Goal: Transaction & Acquisition: Purchase product/service

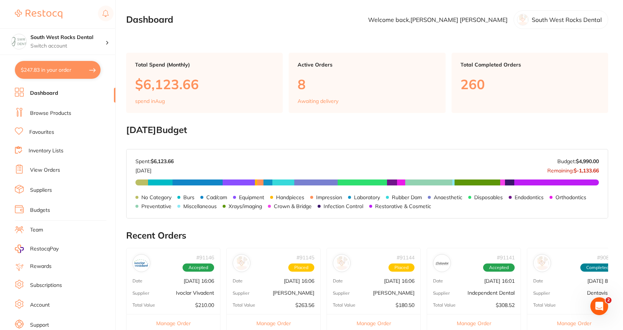
click at [61, 111] on link "Browse Products" at bounding box center [50, 112] width 41 height 7
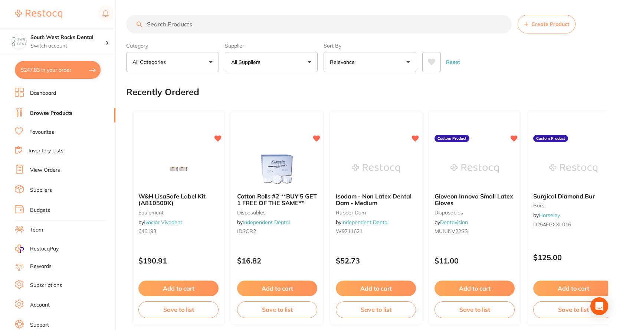
click at [165, 24] on input "search" at bounding box center [319, 24] width 386 height 19
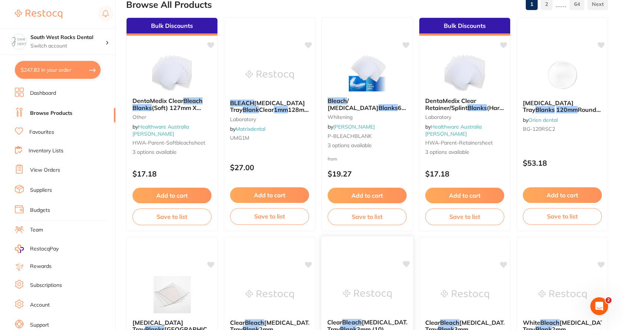
scroll to position [74, 0]
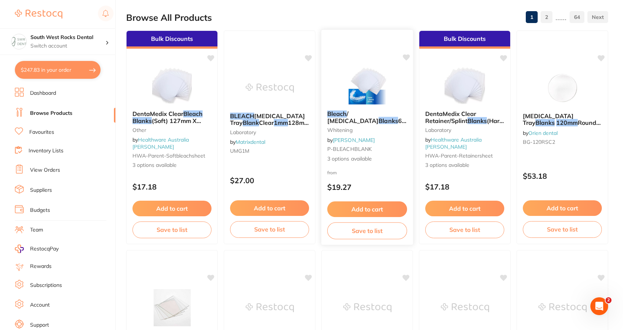
click at [379, 112] on span "/ [MEDICAL_DATA]" at bounding box center [352, 117] width 51 height 14
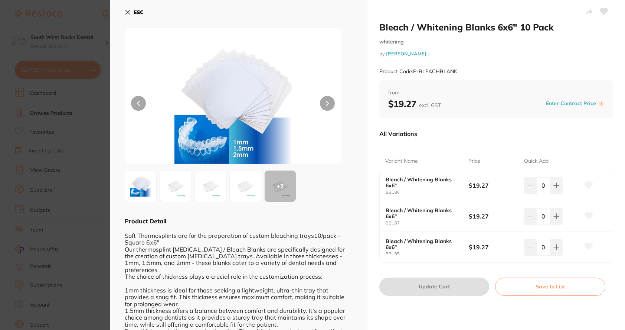
click at [127, 11] on icon at bounding box center [128, 12] width 4 height 4
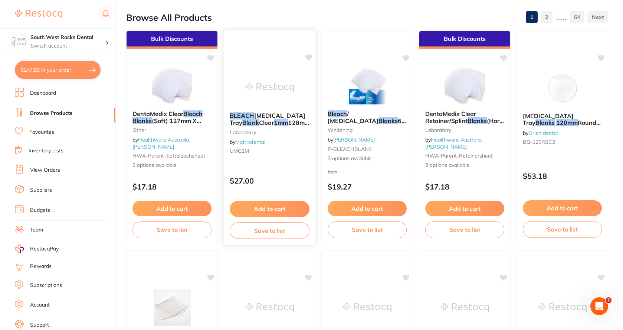
click at [277, 114] on span "[MEDICAL_DATA] Tray" at bounding box center [268, 119] width 76 height 14
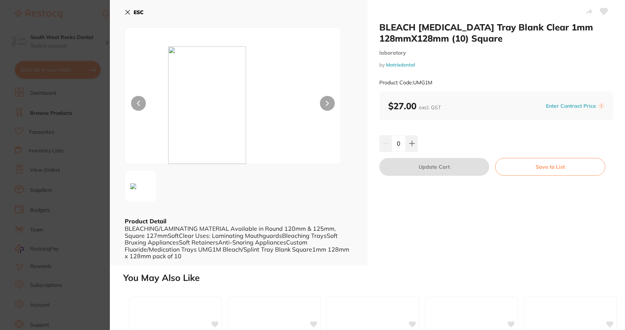
click at [127, 12] on icon at bounding box center [128, 12] width 4 height 4
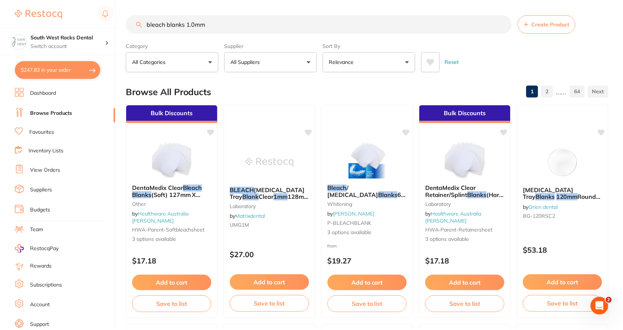
scroll to position [74, 0]
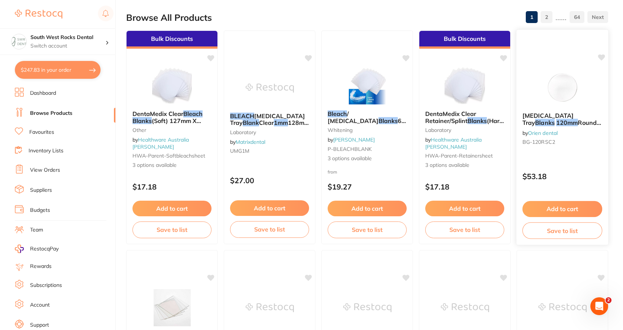
click at [569, 120] on span "Round 2mm thick, Pack of 10" at bounding box center [562, 126] width 79 height 14
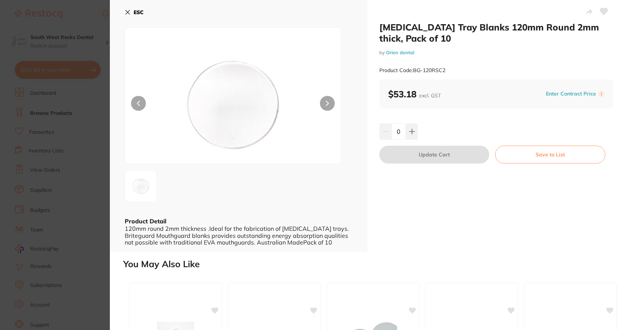
click at [130, 14] on icon at bounding box center [128, 12] width 6 height 6
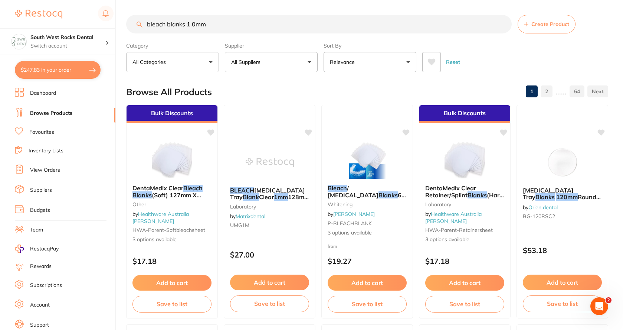
drag, startPoint x: 173, startPoint y: 24, endPoint x: 133, endPoint y: 25, distance: 40.5
click at [133, 25] on input "bleach blanks 1.0mm" at bounding box center [319, 24] width 386 height 19
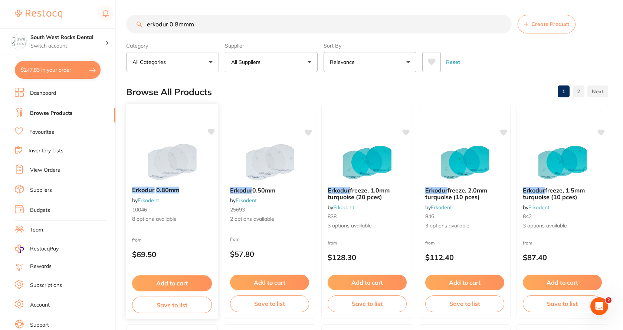
type input "erkodur 0.8mmm"
click at [163, 190] on em "0.80mm" at bounding box center [167, 189] width 23 height 7
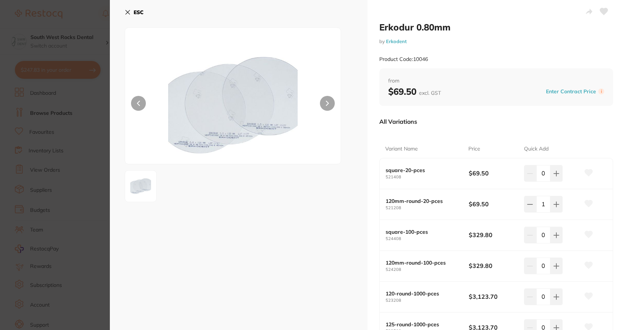
click at [129, 13] on icon at bounding box center [128, 12] width 4 height 4
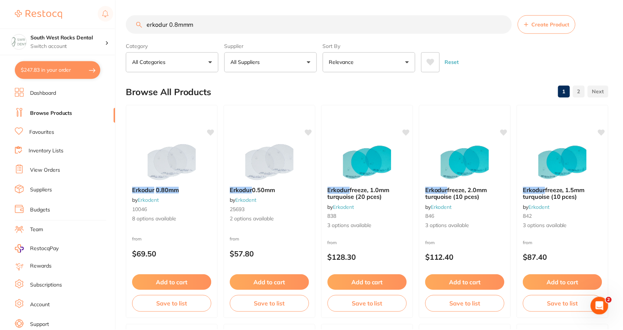
scroll to position [1, 0]
drag, startPoint x: 193, startPoint y: 24, endPoint x: 143, endPoint y: 24, distance: 50.1
click at [143, 24] on input "erkodur 0.8mmm" at bounding box center [319, 23] width 386 height 19
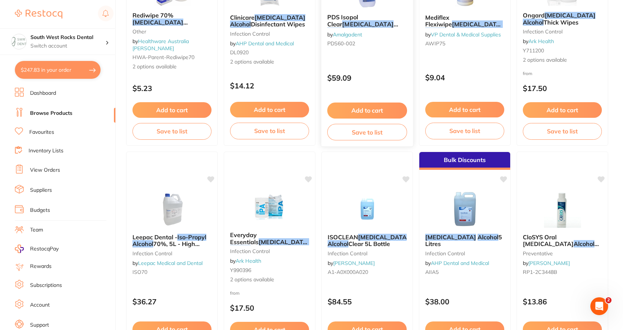
scroll to position [186, 0]
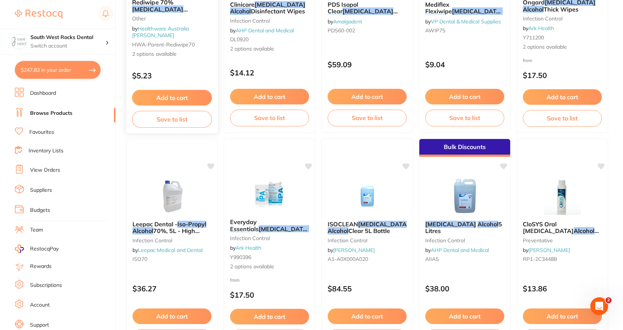
type input "[MEDICAL_DATA] alcohol alcohol 100%"
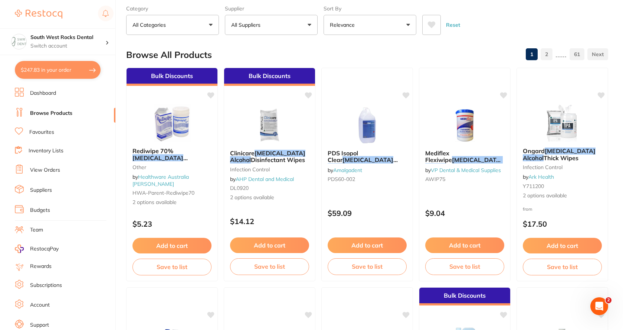
scroll to position [0, 0]
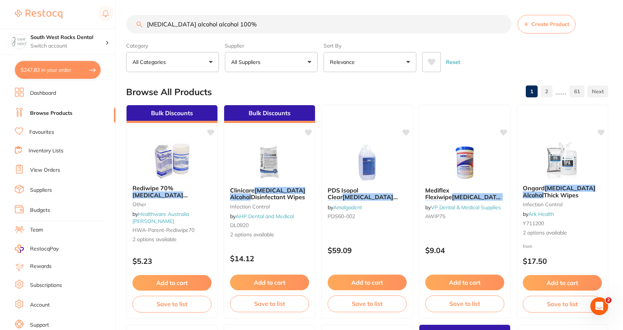
click at [48, 93] on link "Dashboard" at bounding box center [43, 92] width 26 height 7
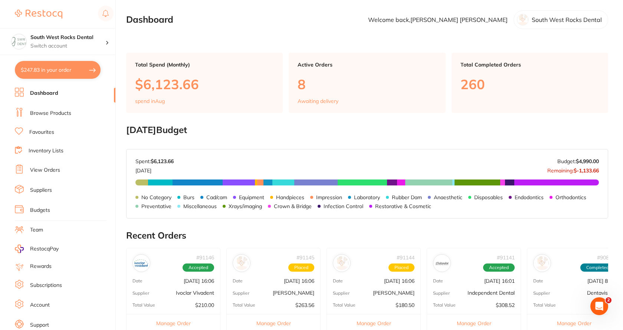
click at [45, 113] on link "Browse Products" at bounding box center [50, 112] width 41 height 7
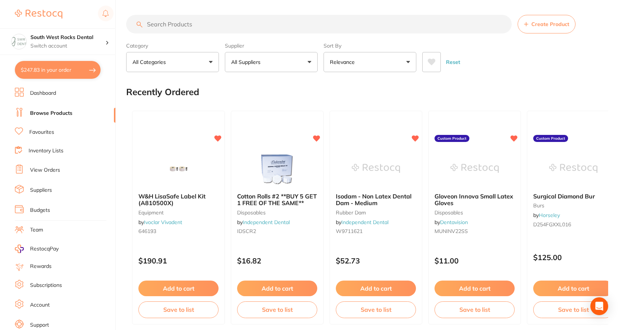
click at [197, 24] on input "search" at bounding box center [319, 24] width 386 height 19
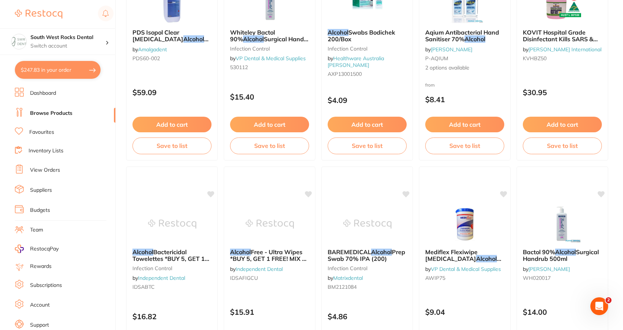
scroll to position [1039, 0]
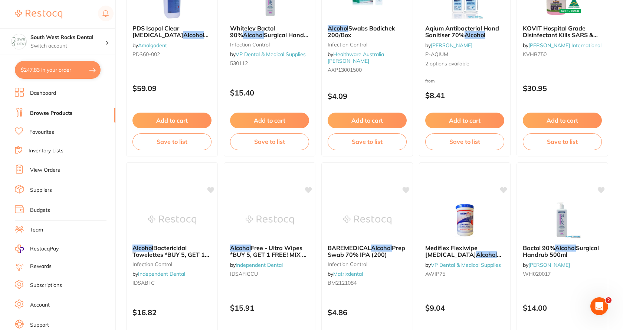
type input "alcohol"
click at [42, 129] on link "Favourites" at bounding box center [41, 131] width 25 height 7
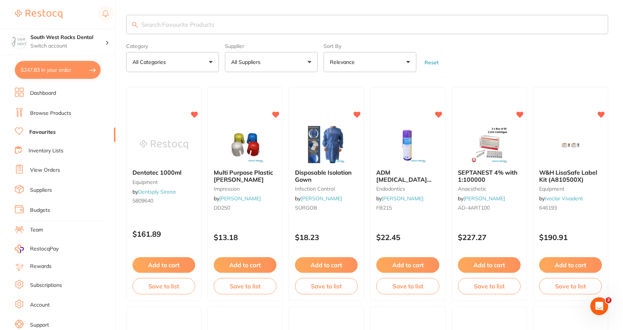
click at [183, 23] on input "search" at bounding box center [367, 24] width 482 height 19
type input "alcohol"
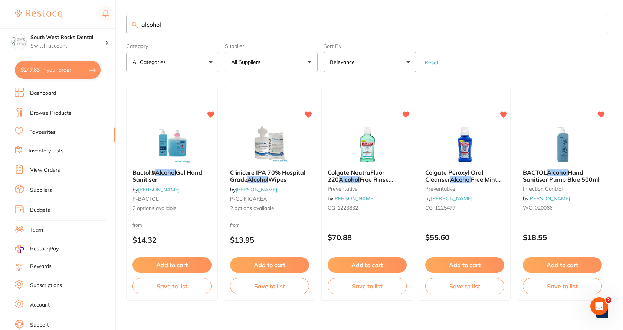
drag, startPoint x: 170, startPoint y: 25, endPoint x: 131, endPoint y: 25, distance: 39.0
click at [131, 25] on input "alcohol" at bounding box center [367, 24] width 482 height 19
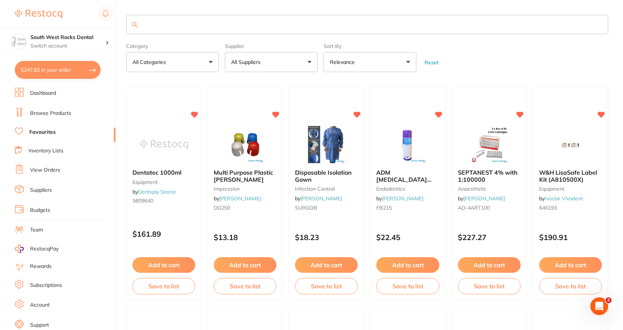
click at [60, 112] on link "Browse Products" at bounding box center [50, 112] width 41 height 7
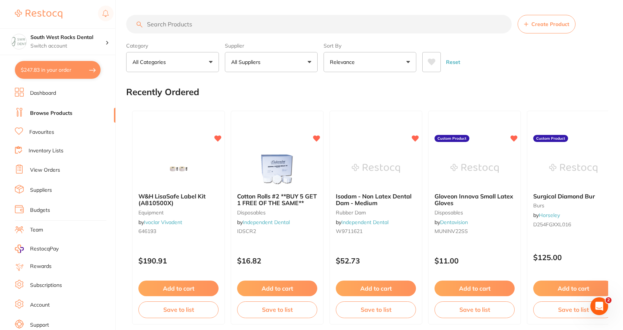
click at [168, 27] on input "search" at bounding box center [319, 24] width 386 height 19
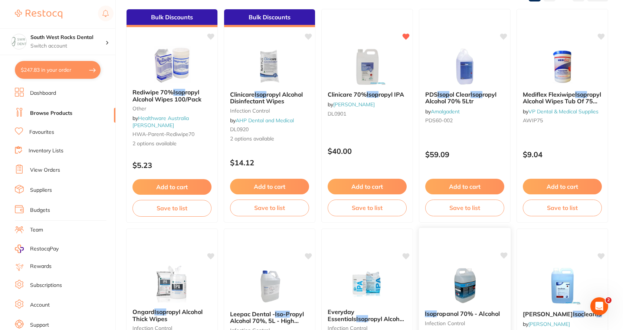
scroll to position [74, 0]
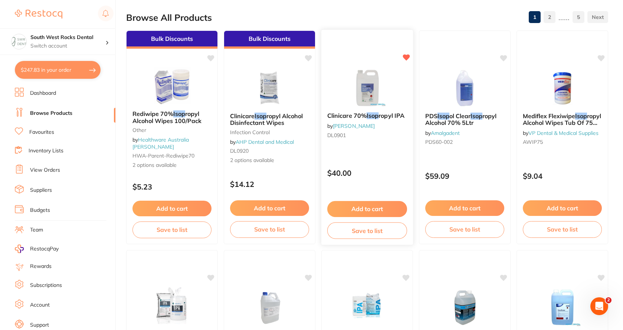
type input "isop"
click at [371, 111] on div "Clinicare 70% Isop ropyl IPA by [PERSON_NAME] DL0901" at bounding box center [367, 126] width 92 height 41
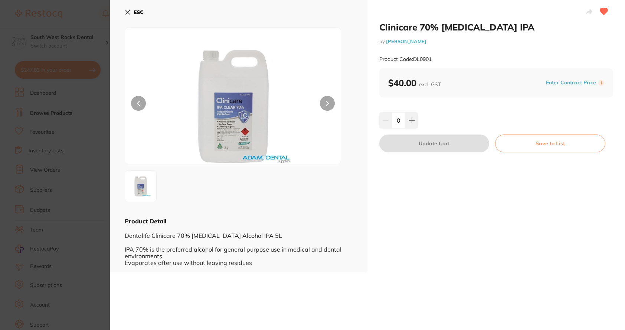
click at [124, 10] on div "ESC Product Detail Dentalife Clinicare 70% [MEDICAL_DATA] Alcohol IPA 5L IPA 70…" at bounding box center [239, 136] width 258 height 272
click at [127, 12] on icon at bounding box center [128, 12] width 4 height 4
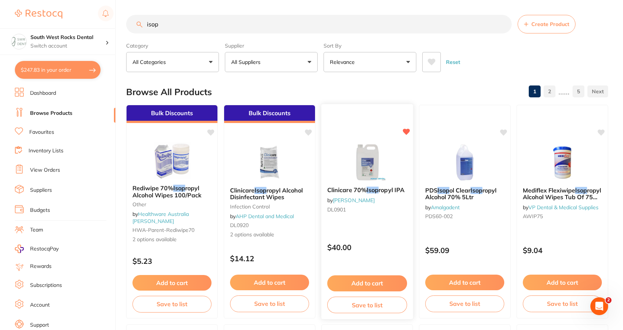
click at [366, 172] on img at bounding box center [367, 161] width 49 height 37
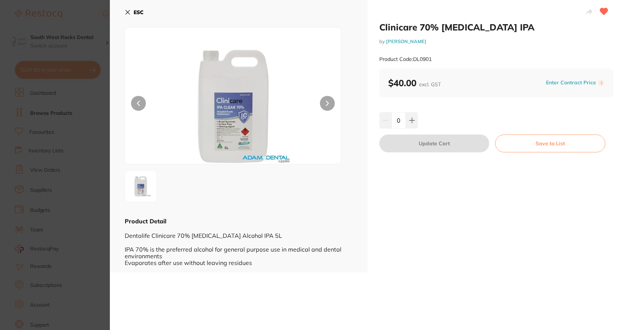
click at [128, 11] on icon at bounding box center [128, 12] width 4 height 4
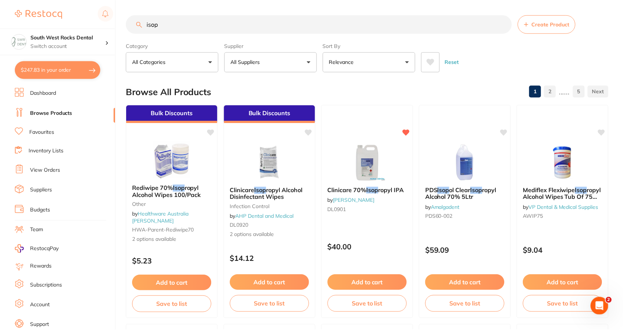
scroll to position [1, 0]
